Goal: Task Accomplishment & Management: Manage account settings

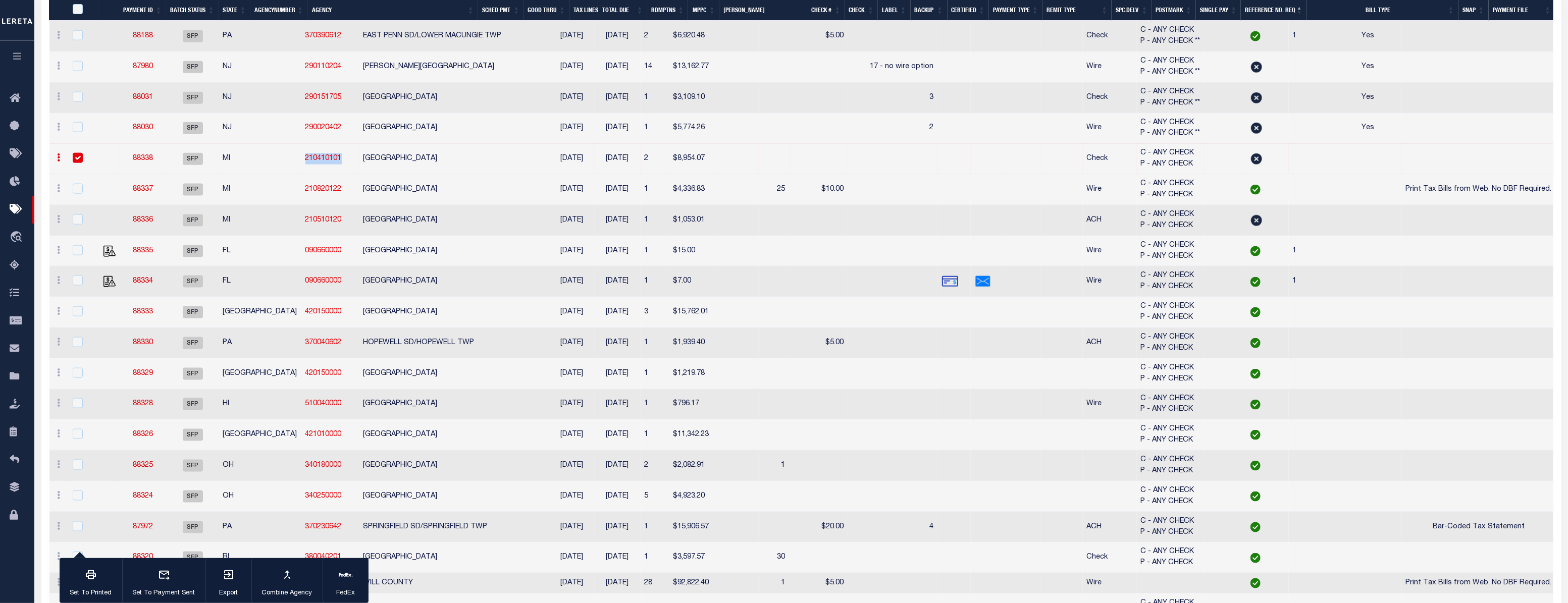
scroll to position [1447, 0]
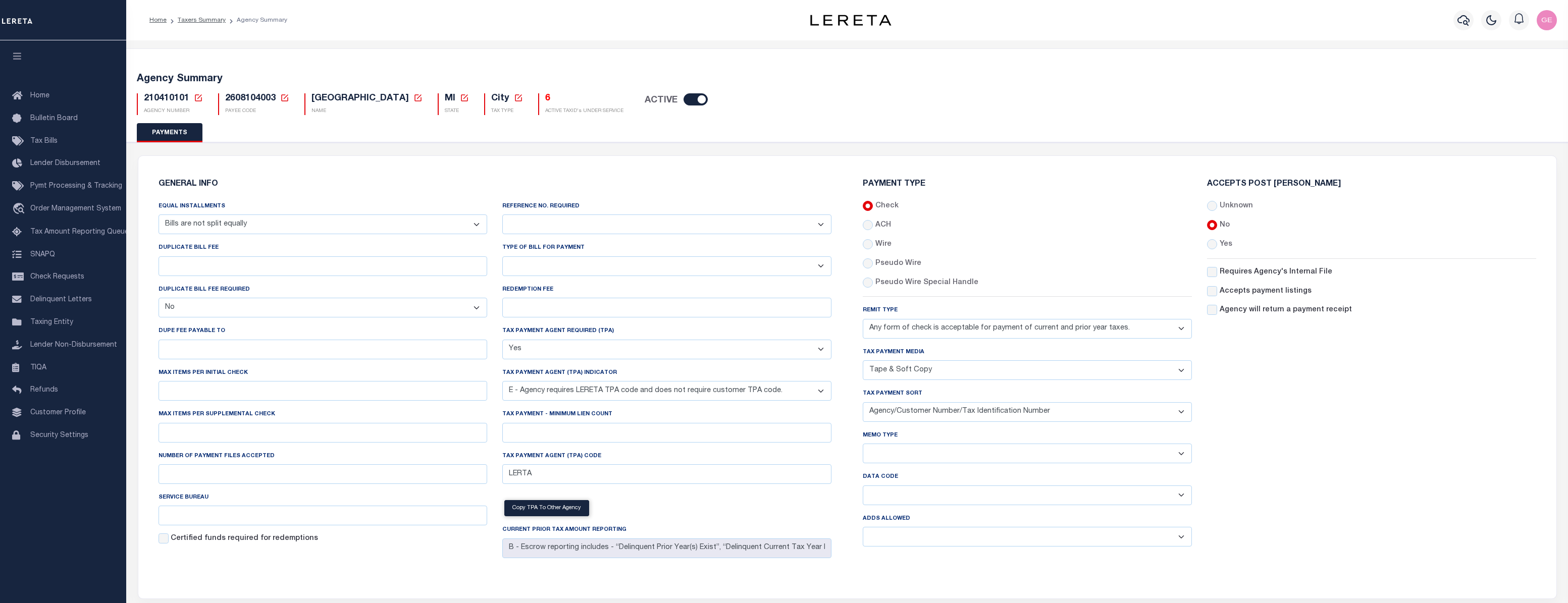
select select "68"
select select "false"
select select "true"
select select "5"
select select "70"
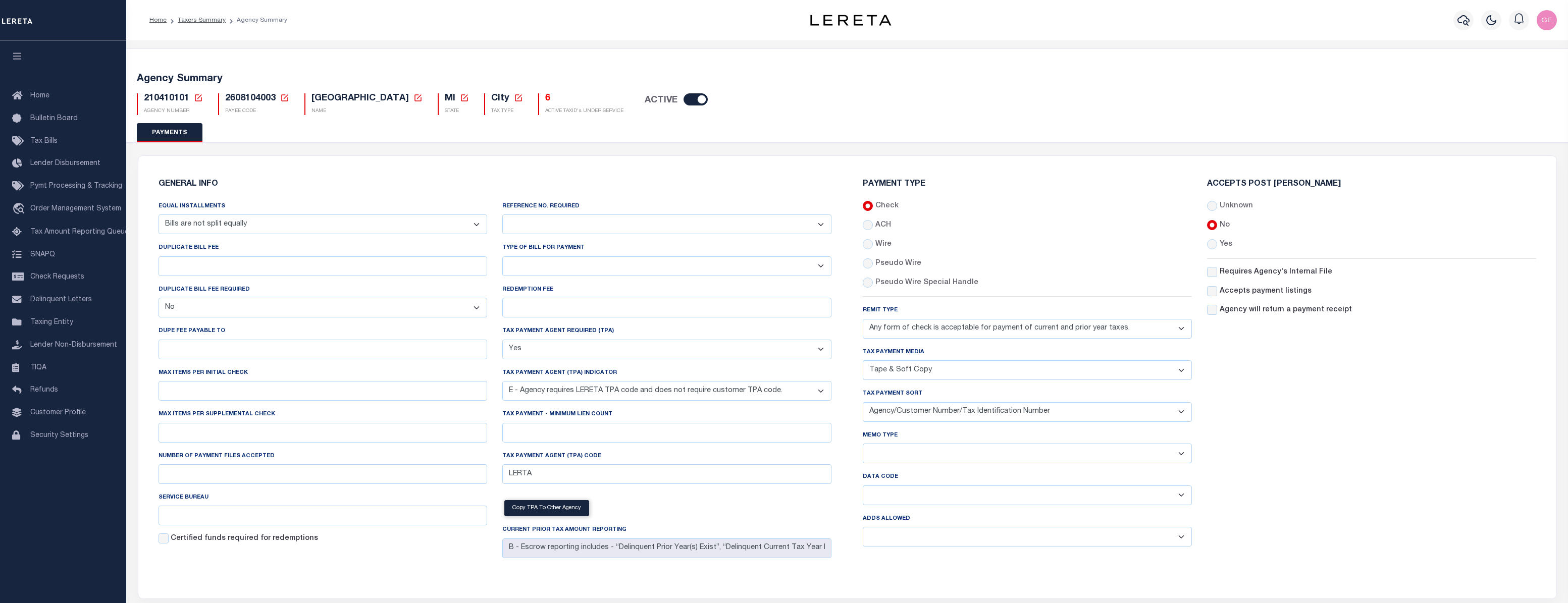
select select "44"
select select "49"
